Goal: Complete application form: Complete application form

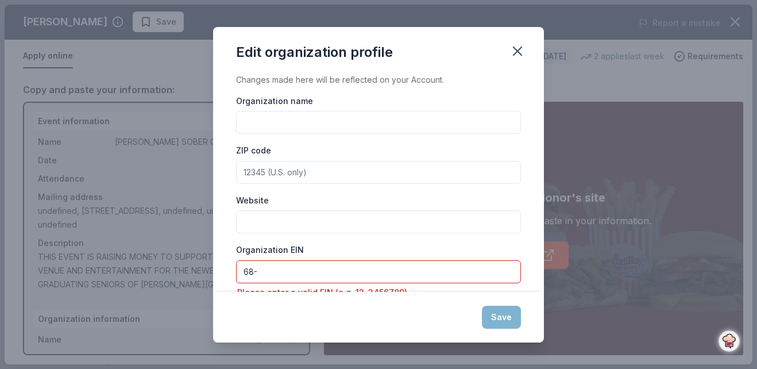
scroll to position [75, 0]
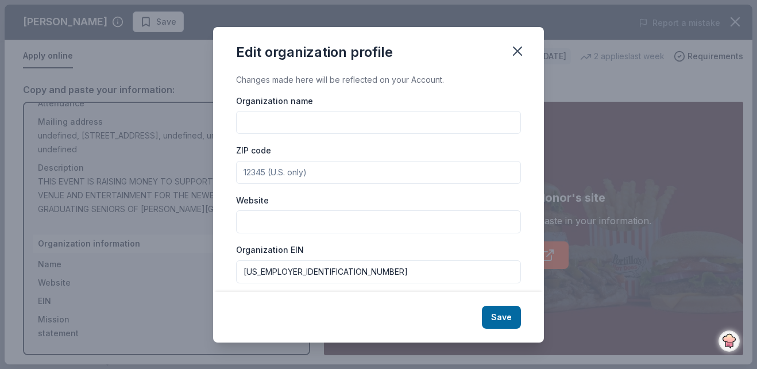
type input "[US_EMPLOYER_IDENTIFICATION_NUMBER]"
click at [281, 122] on input "Organization name" at bounding box center [378, 122] width 285 height 23
type input "ARMIJO SOBER GRADS NITE"
click at [244, 171] on input "ZIP code" at bounding box center [378, 172] width 285 height 23
type input "94585"
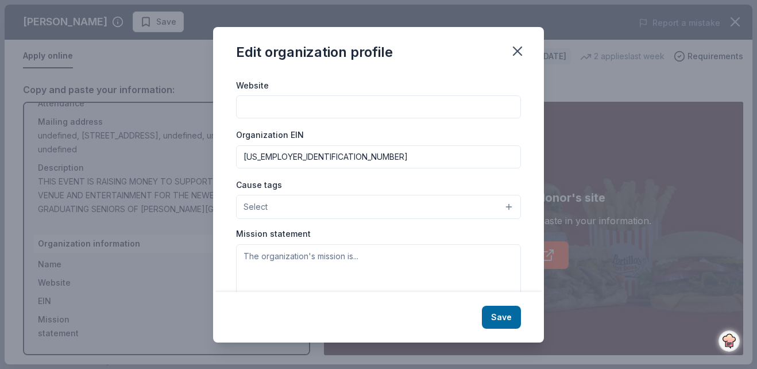
scroll to position [138, 0]
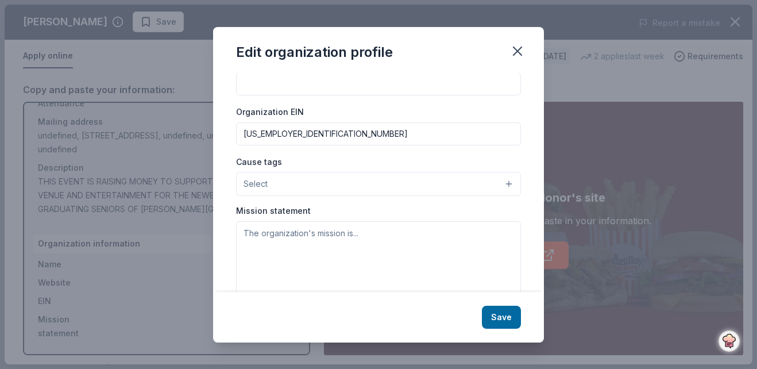
click at [497, 183] on button "Select" at bounding box center [378, 184] width 285 height 24
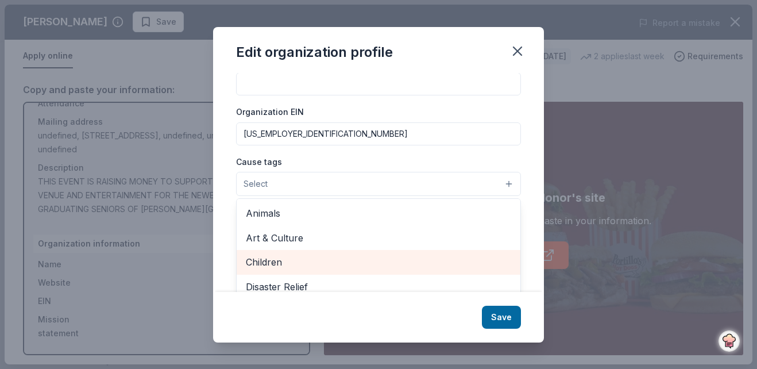
click at [258, 261] on span "Children" at bounding box center [378, 261] width 265 height 15
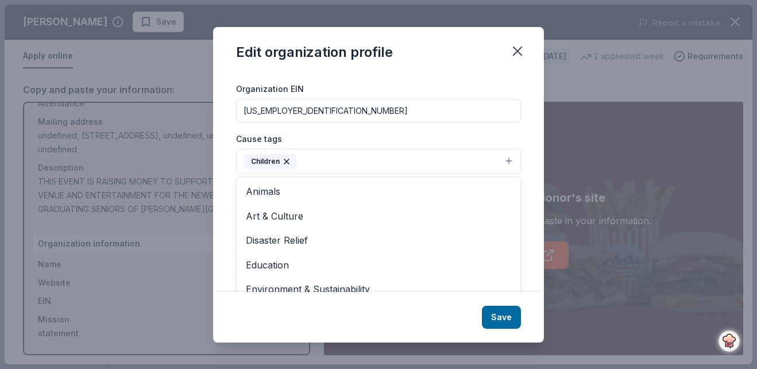
scroll to position [183, 0]
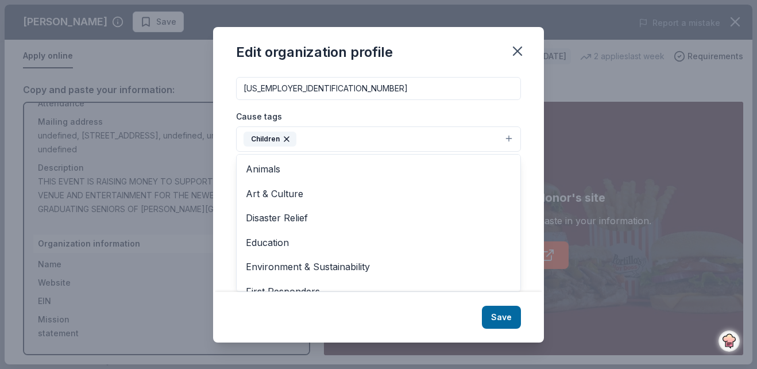
click at [518, 235] on div "Changes made here will be reflected on your Account. Organization name ARMIJO S…" at bounding box center [378, 182] width 331 height 219
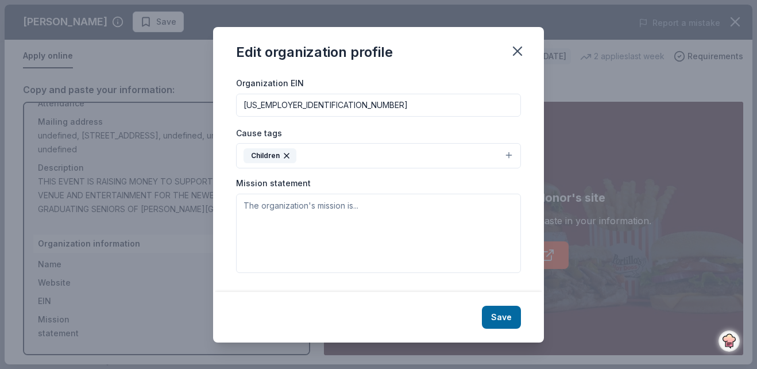
scroll to position [167, 0]
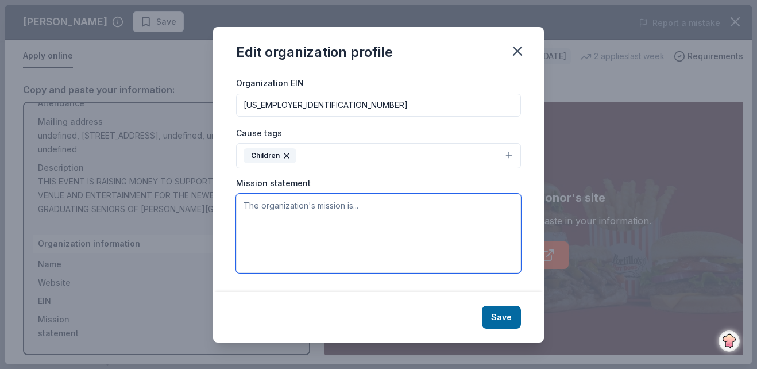
click at [244, 203] on textarea at bounding box center [378, 233] width 285 height 79
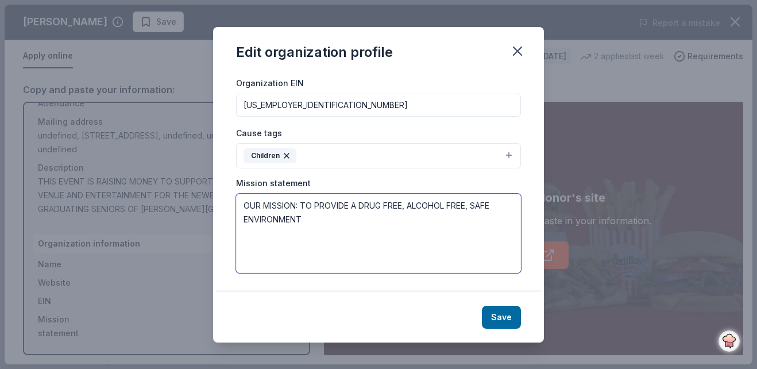
click at [316, 221] on textarea "OUR MISSION: TO PROVIDE A DRUG FREE, ALCOHOL FREE, SAFE ENVIRONMENT" at bounding box center [378, 233] width 285 height 79
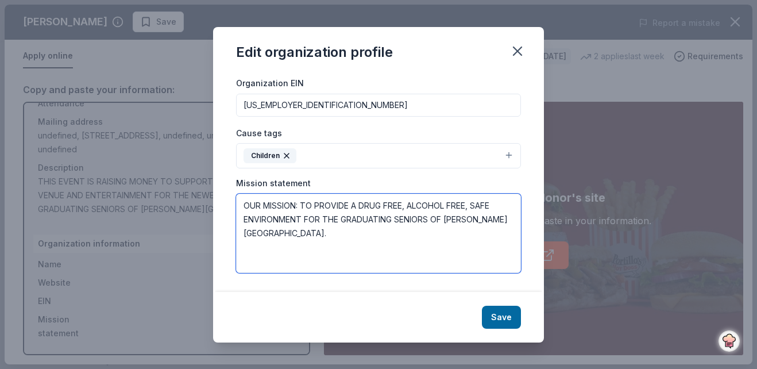
click at [316, 221] on textarea "OUR MISSION: TO PROVIDE A DRUG FREE, ALCOHOL FREE, SAFE ENVIRONMENT FOR THE GRA…" at bounding box center [378, 233] width 285 height 79
click at [316, 218] on textarea "OUR MISSION: TO PROVIDE A DRUG FREE, ALCOHOL FREE, SAFE ENVIRONMENT FOOUR VISSI…" at bounding box center [378, 233] width 285 height 79
click at [353, 234] on textarea "OUR MISSION: TO PROVIDE A DRUG FREE, ALCOHOL FREE, SAFE ENVIRONMENT FOR VISION …" at bounding box center [378, 233] width 285 height 79
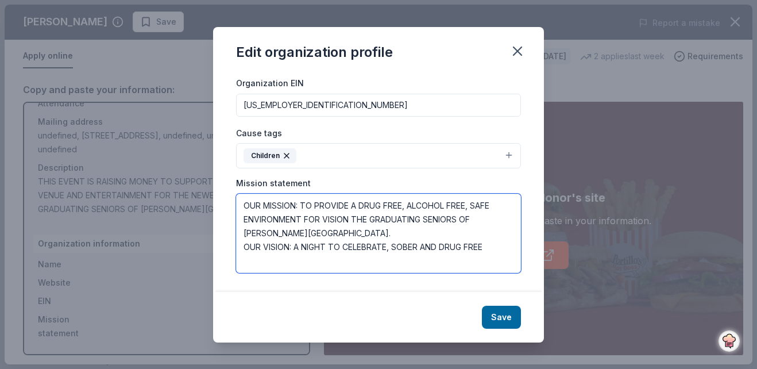
click at [493, 249] on textarea "OUR MISSION: TO PROVIDE A DRUG FREE, ALCOHOL FREE, SAFE ENVIRONMENT FOR VISION …" at bounding box center [378, 233] width 285 height 79
type textarea "OUR MISSION: TO PROVIDE A DRUG FREE, ALCOHOL FREE, SAFE ENVIRONMENT FOR VISION …"
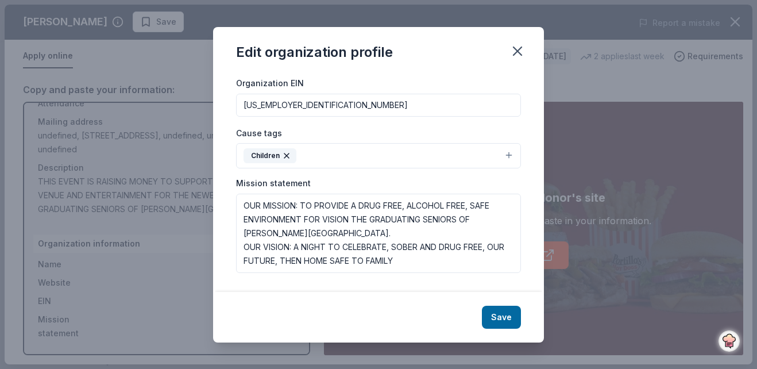
scroll to position [166, 0]
click at [493, 318] on button "Save" at bounding box center [501, 317] width 39 height 23
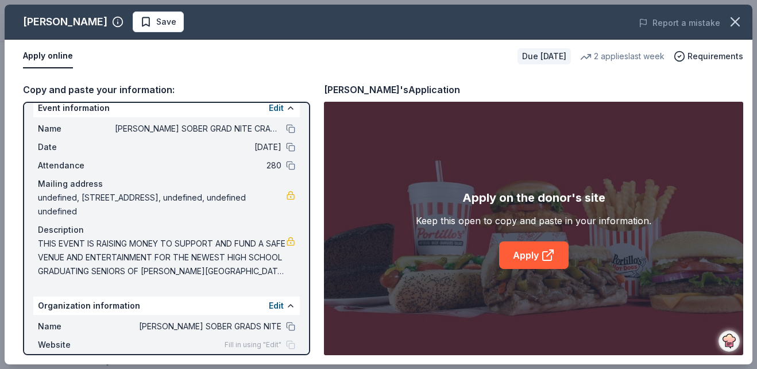
scroll to position [0, 0]
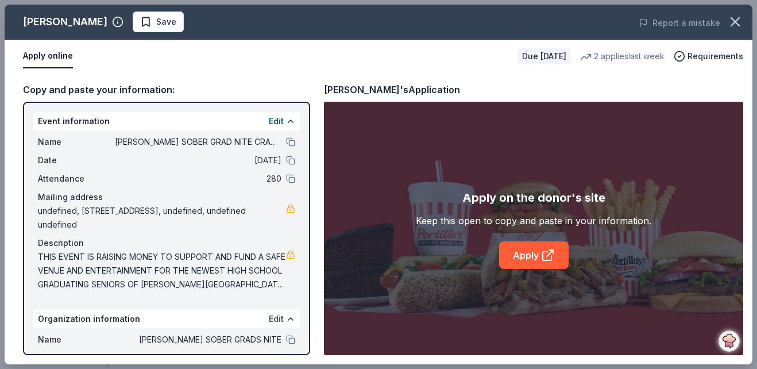
click at [269, 318] on button "Edit" at bounding box center [276, 319] width 15 height 14
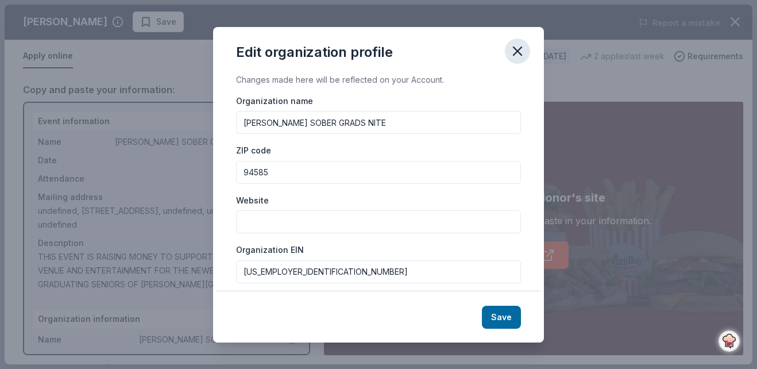
click at [518, 49] on icon "button" at bounding box center [517, 51] width 16 height 16
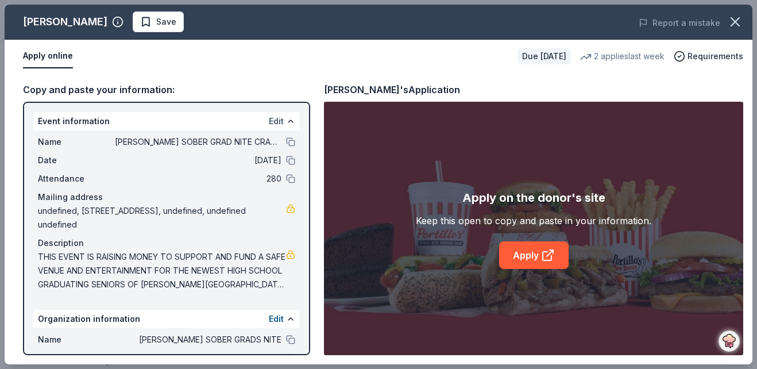
click at [269, 123] on button "Edit" at bounding box center [276, 121] width 15 height 14
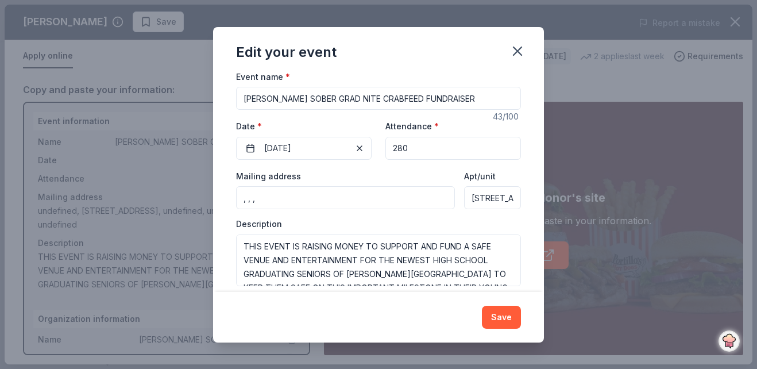
scroll to position [98, 0]
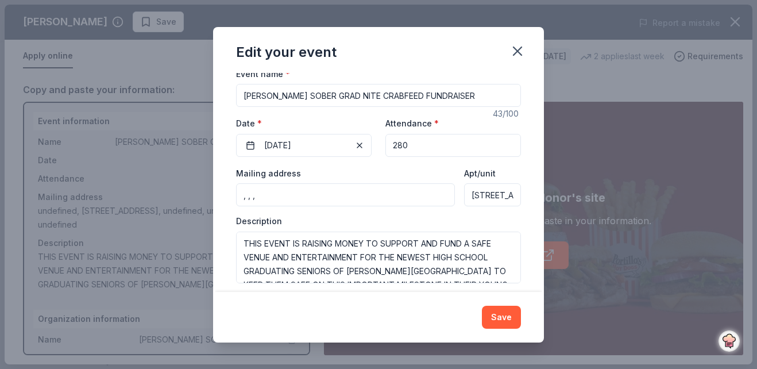
click at [464, 192] on input "723 MONTE CARLO DR" at bounding box center [492, 194] width 57 height 23
type input "R"
click at [241, 193] on input ", , ," at bounding box center [345, 194] width 219 height 23
type input ","
type input "PO BOX 2550 SUISUN CITY CA 94585"
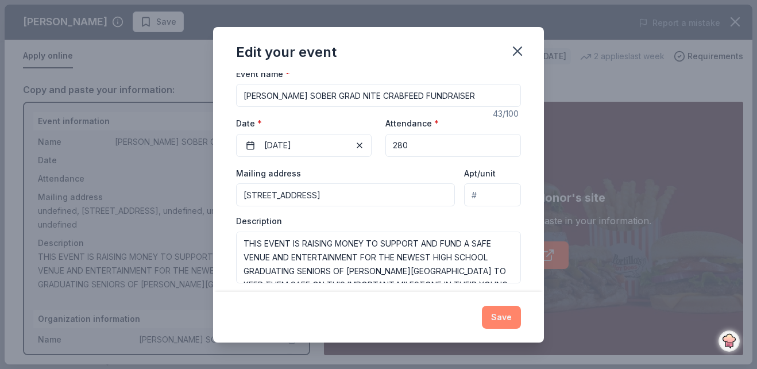
click at [501, 316] on button "Save" at bounding box center [501, 317] width 39 height 23
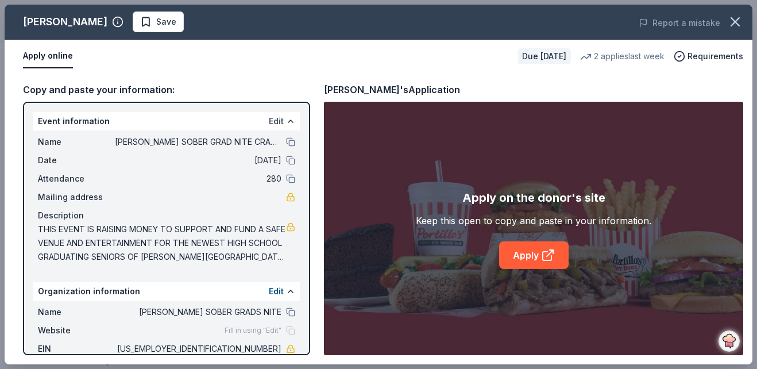
click at [271, 118] on button "Edit" at bounding box center [276, 121] width 15 height 14
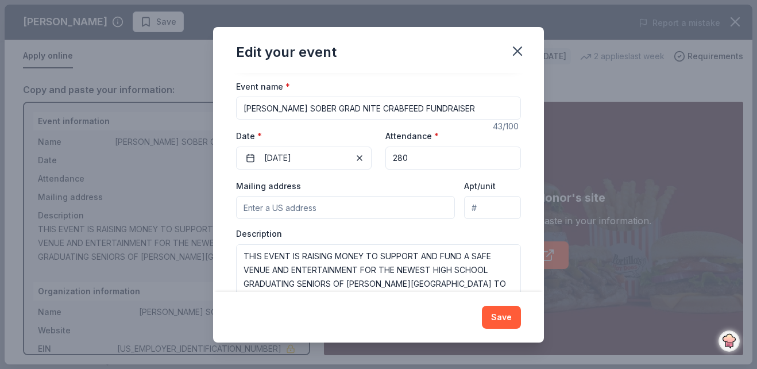
scroll to position [108, 0]
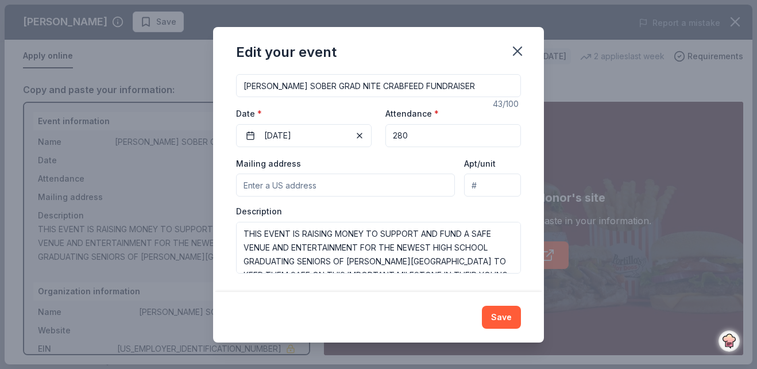
click at [242, 183] on input "Mailing address" at bounding box center [345, 184] width 219 height 23
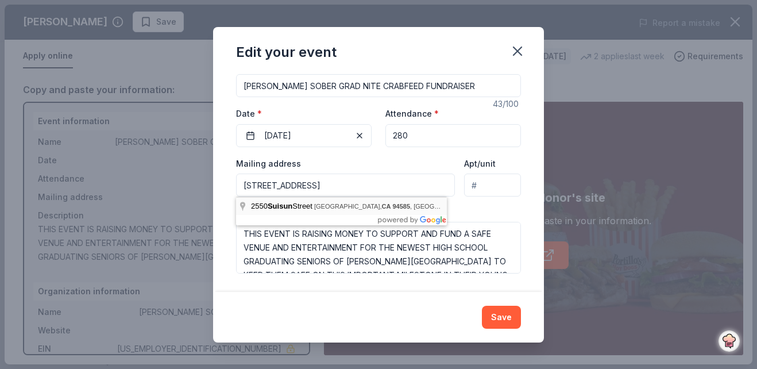
type input "undefined Suisun Street, Suisun City, CA, 94585"
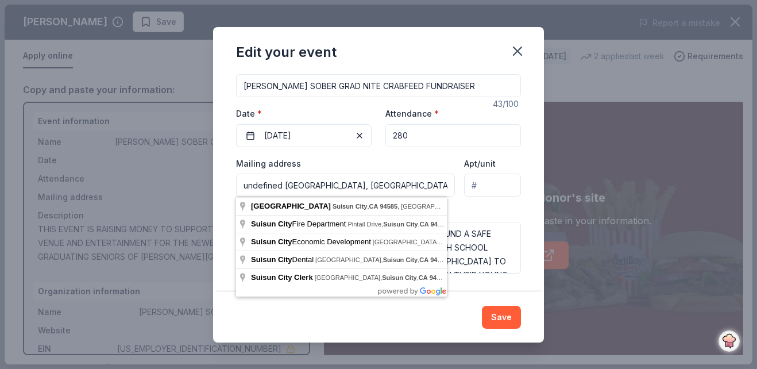
drag, startPoint x: 244, startPoint y: 185, endPoint x: 446, endPoint y: 181, distance: 202.8
click at [446, 181] on input "undefined Suisun Street, Suisun City, CA, 94585" at bounding box center [345, 184] width 219 height 23
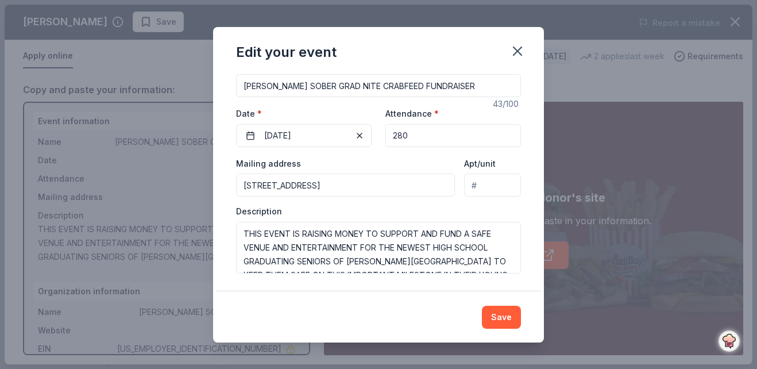
type input "PO BOX 2550 SUISUN CITY CA 94585"
click at [503, 309] on button "Save" at bounding box center [501, 317] width 39 height 23
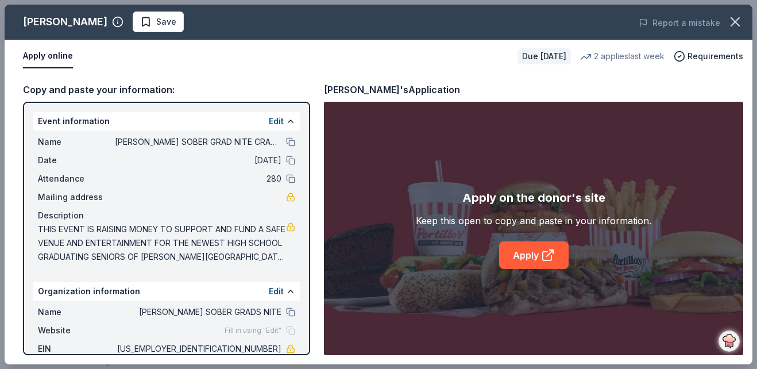
scroll to position [75, 0]
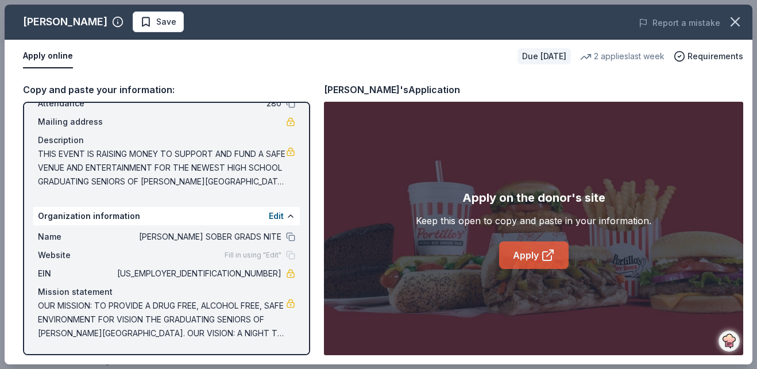
click at [524, 254] on link "Apply" at bounding box center [533, 255] width 69 height 28
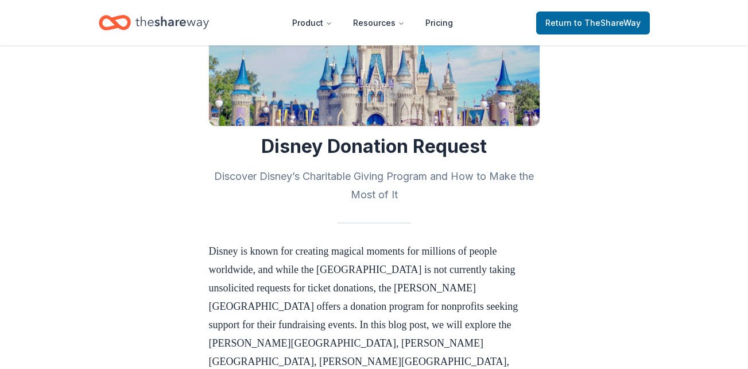
scroll to position [167, 0]
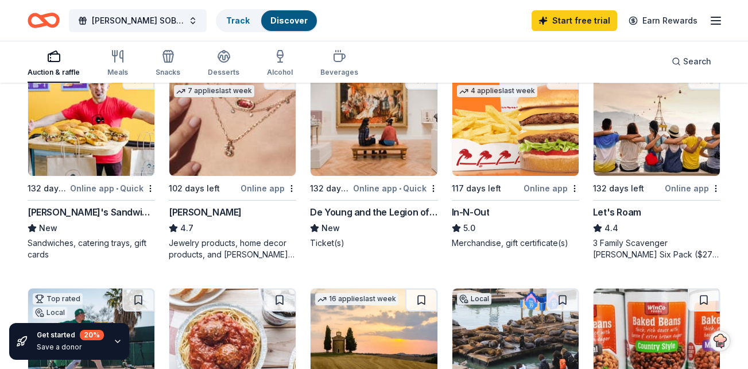
scroll to position [591, 0]
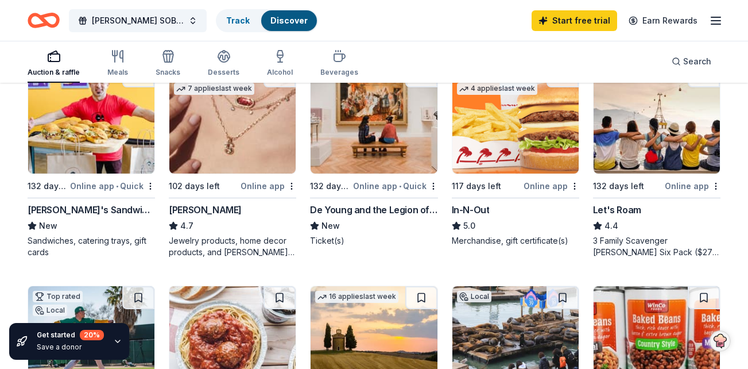
click at [539, 186] on div "Online app" at bounding box center [552, 186] width 56 height 14
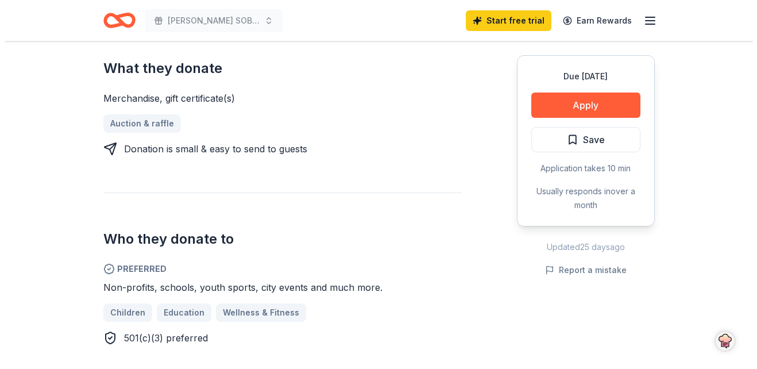
scroll to position [500, 0]
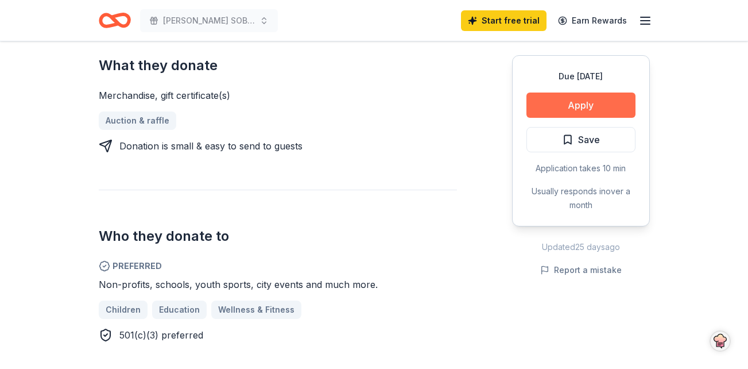
click at [573, 100] on button "Apply" at bounding box center [581, 104] width 109 height 25
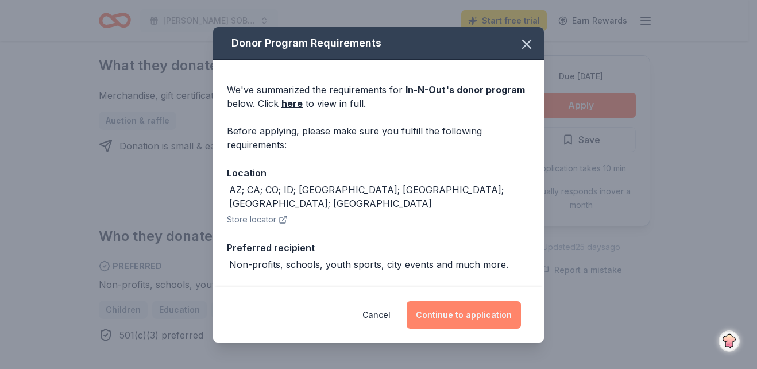
click at [471, 311] on button "Continue to application" at bounding box center [464, 315] width 114 height 28
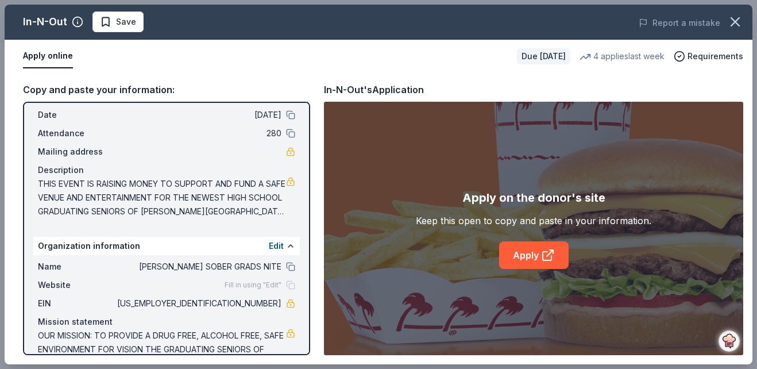
scroll to position [75, 0]
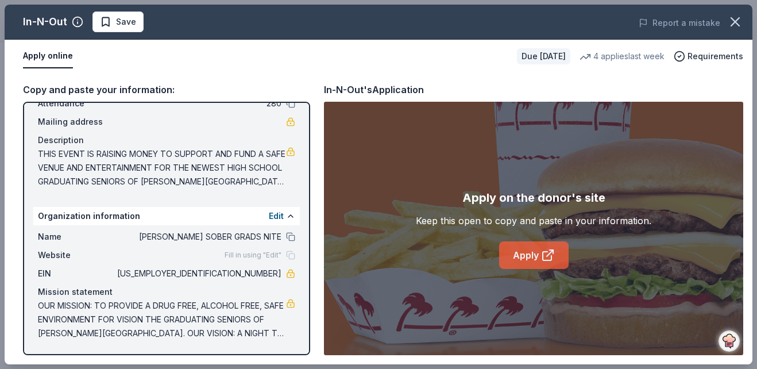
click at [534, 255] on link "Apply" at bounding box center [533, 255] width 69 height 28
click at [531, 255] on link "Apply" at bounding box center [533, 255] width 69 height 28
click at [523, 253] on link "Apply" at bounding box center [533, 255] width 69 height 28
click at [513, 255] on link "Apply" at bounding box center [533, 255] width 69 height 28
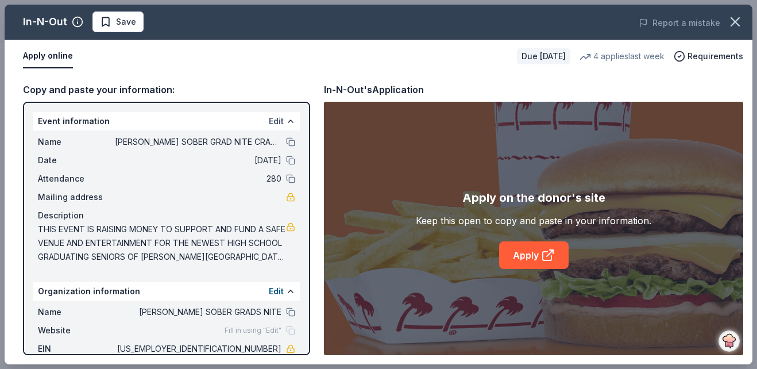
click at [269, 119] on button "Edit" at bounding box center [276, 121] width 15 height 14
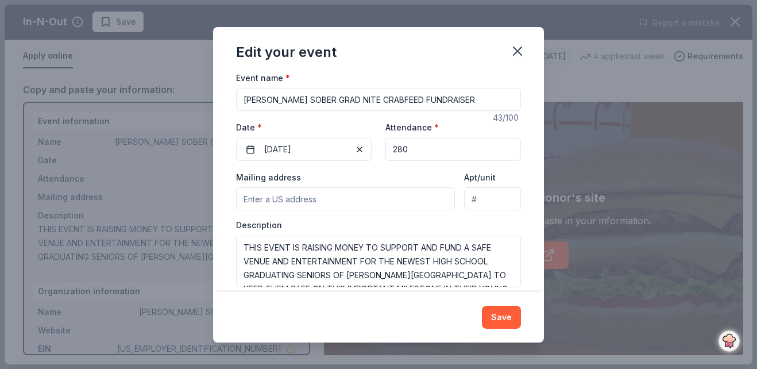
scroll to position [108, 0]
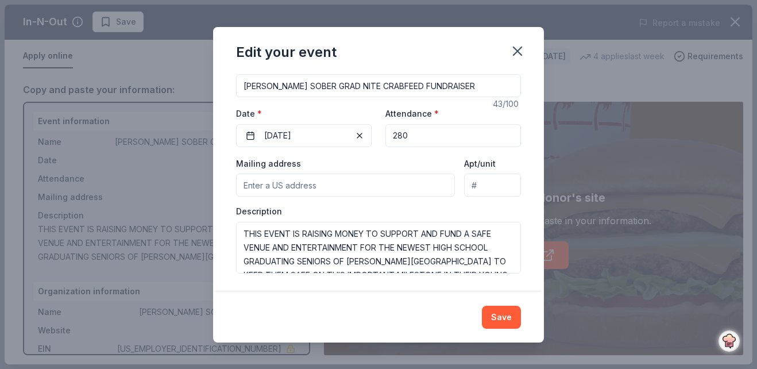
click at [242, 182] on input "Mailing address" at bounding box center [345, 184] width 219 height 23
type input "723 Monte Carlo Drive, Suisun City, CA, 94585"
click at [494, 309] on button "Save" at bounding box center [501, 317] width 39 height 23
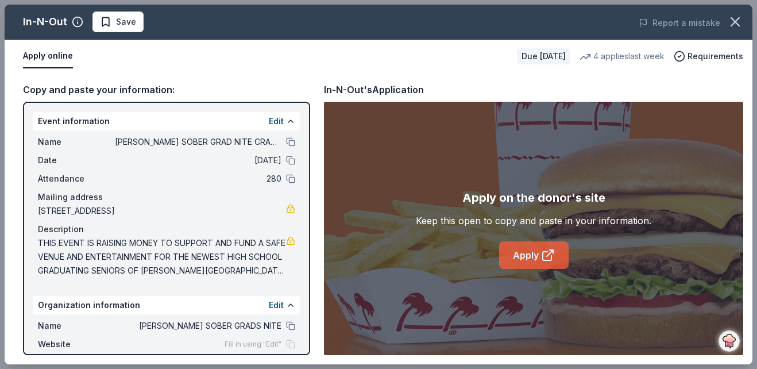
click at [522, 254] on link "Apply" at bounding box center [533, 255] width 69 height 28
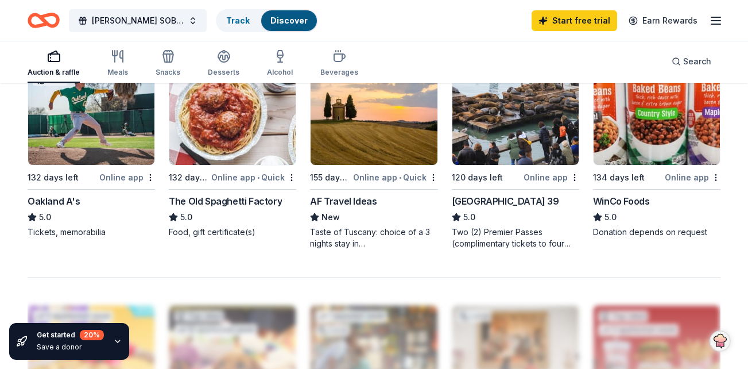
scroll to position [824, 0]
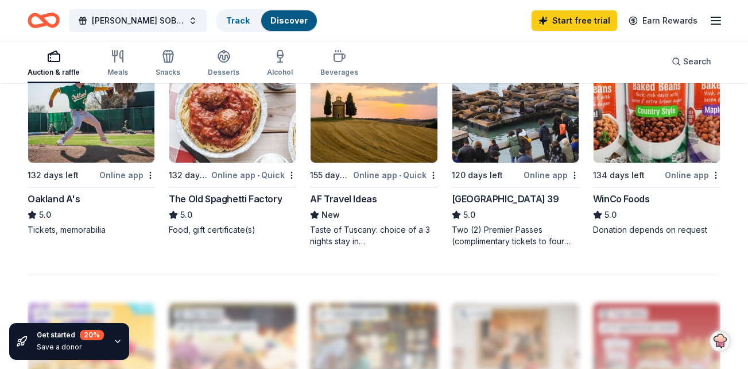
click at [545, 173] on div "Online app" at bounding box center [552, 175] width 56 height 14
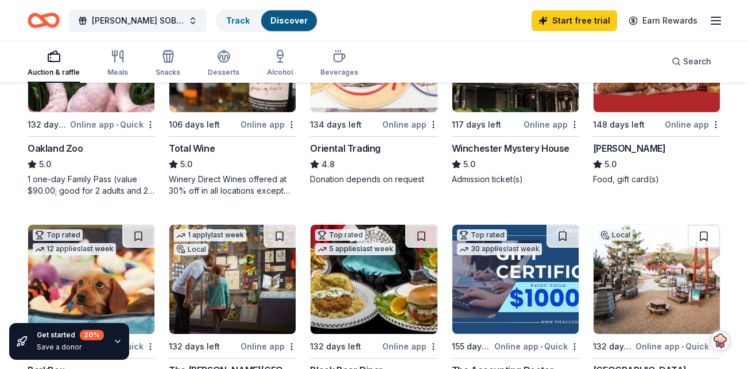
scroll to position [207, 0]
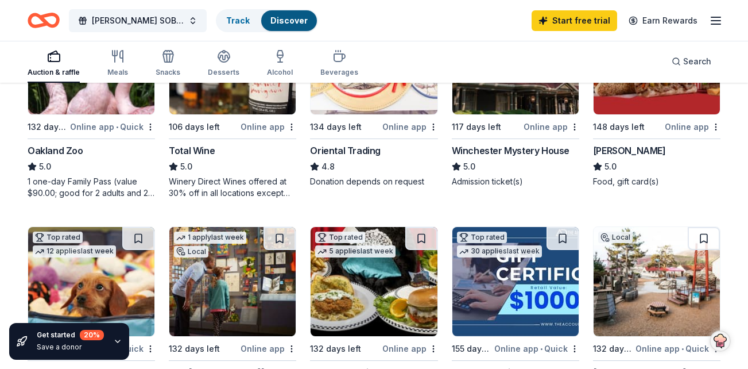
click at [254, 126] on div "Online app" at bounding box center [269, 126] width 56 height 14
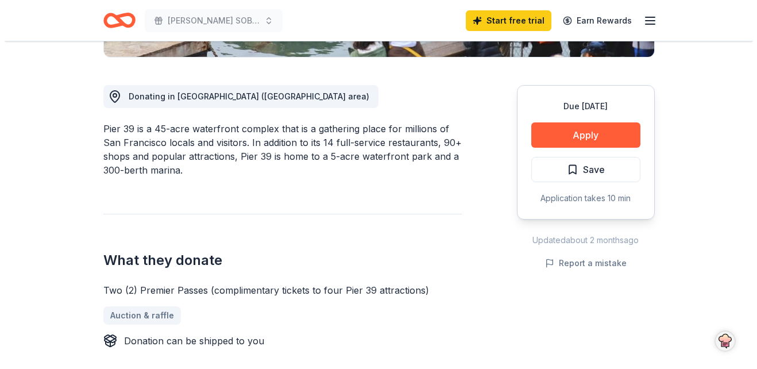
scroll to position [261, 0]
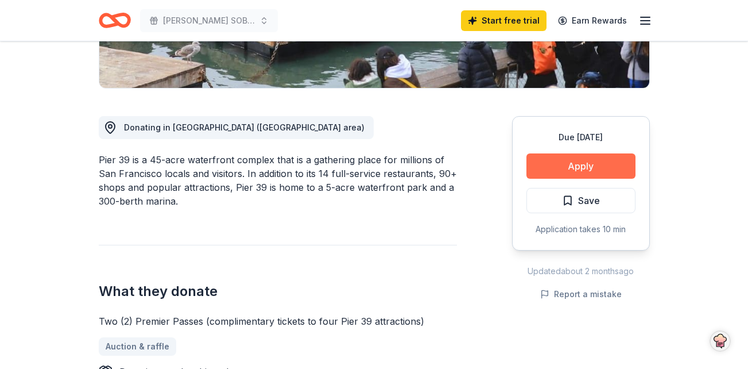
click at [582, 166] on button "Apply" at bounding box center [581, 165] width 109 height 25
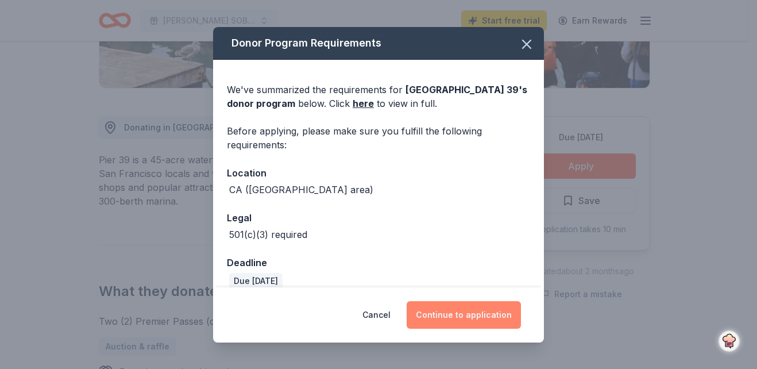
click at [458, 307] on button "Continue to application" at bounding box center [464, 315] width 114 height 28
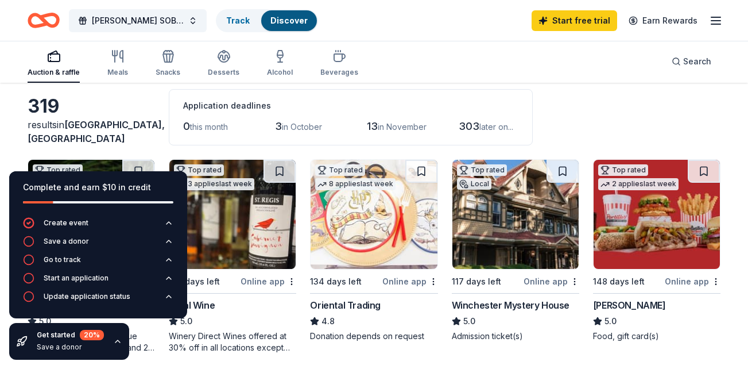
scroll to position [50, 0]
